Goal: Information Seeking & Learning: Understand process/instructions

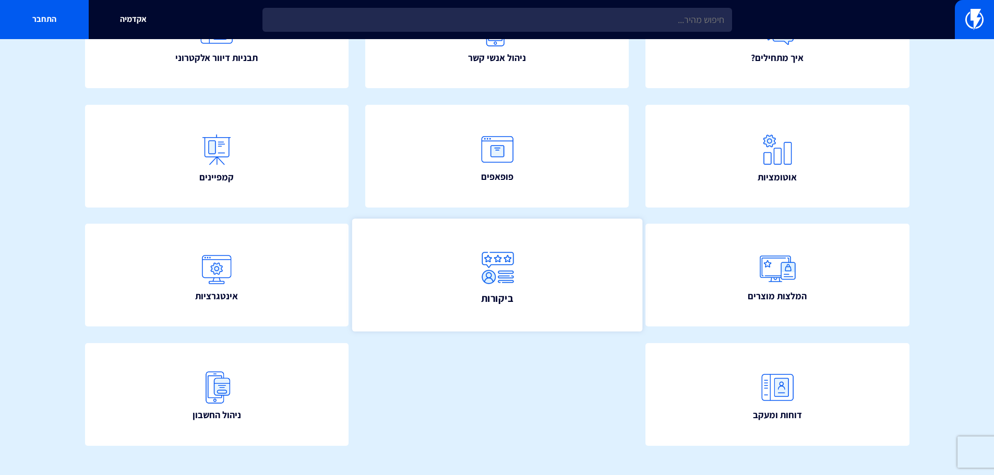
scroll to position [189, 0]
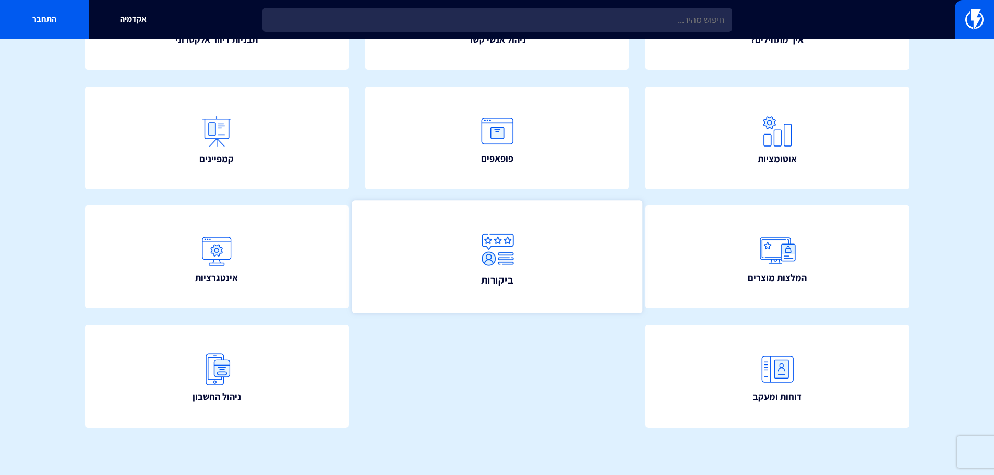
click at [549, 280] on link "ביקורות" at bounding box center [497, 257] width 290 height 113
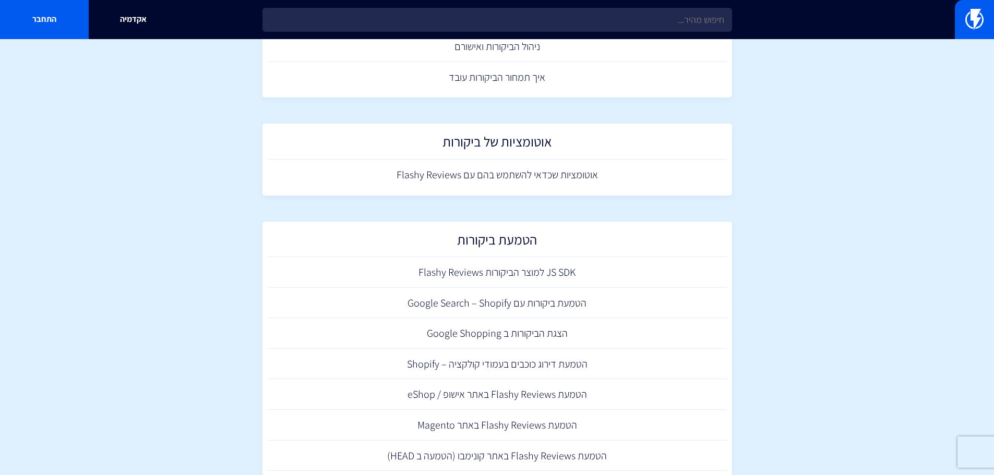
click at [816, 246] on section "מרכז תמיכה ביקורות הגדרות וניהול הביקורות הצגת הביקורות ב Google Shopping איך ל…" at bounding box center [497, 239] width 994 height 712
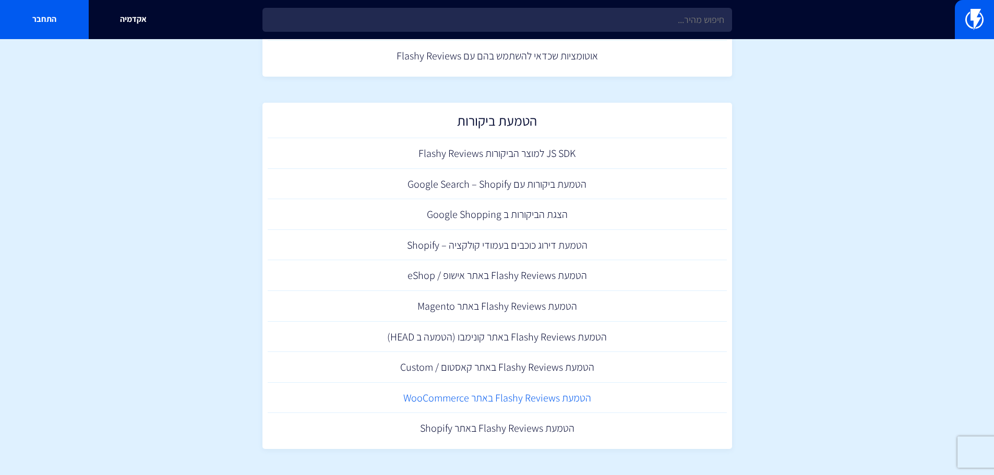
click at [534, 396] on link "הטמעת Flashy Reviews באתר WooCommerce" at bounding box center [497, 398] width 459 height 31
